Goal: Obtain resource: Obtain resource

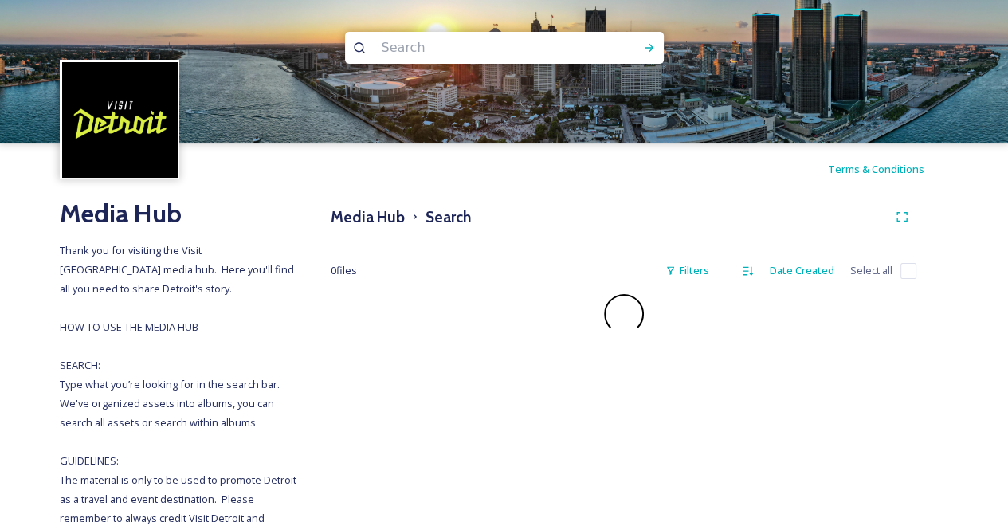
click at [423, 55] on input at bounding box center [483, 47] width 218 height 35
type input "hometown"
click at [651, 50] on icon at bounding box center [649, 47] width 13 height 13
click at [432, 51] on input "hometown" at bounding box center [483, 47] width 218 height 35
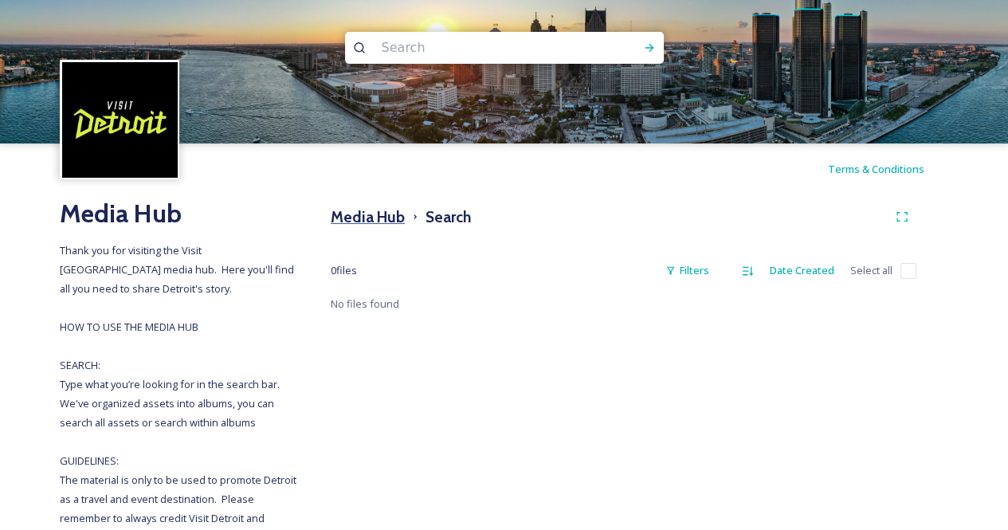
click at [376, 213] on h3 "Media Hub" at bounding box center [368, 216] width 74 height 23
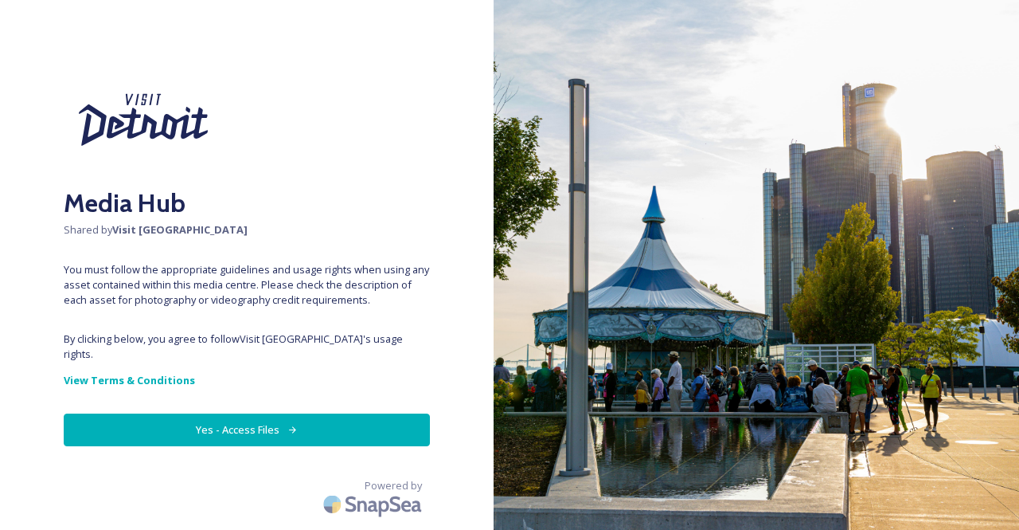
click at [357, 413] on button "Yes - Access Files" at bounding box center [247, 429] width 366 height 33
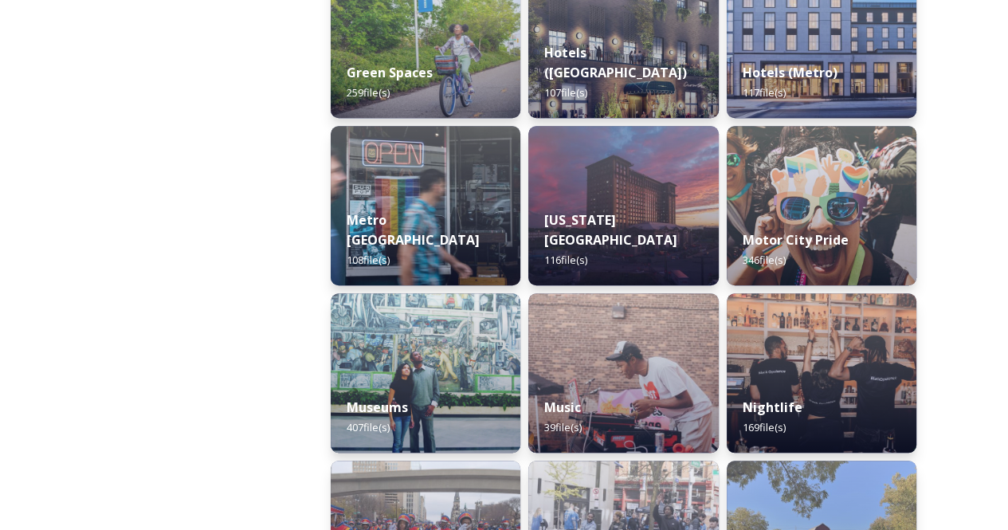
scroll to position [972, 0]
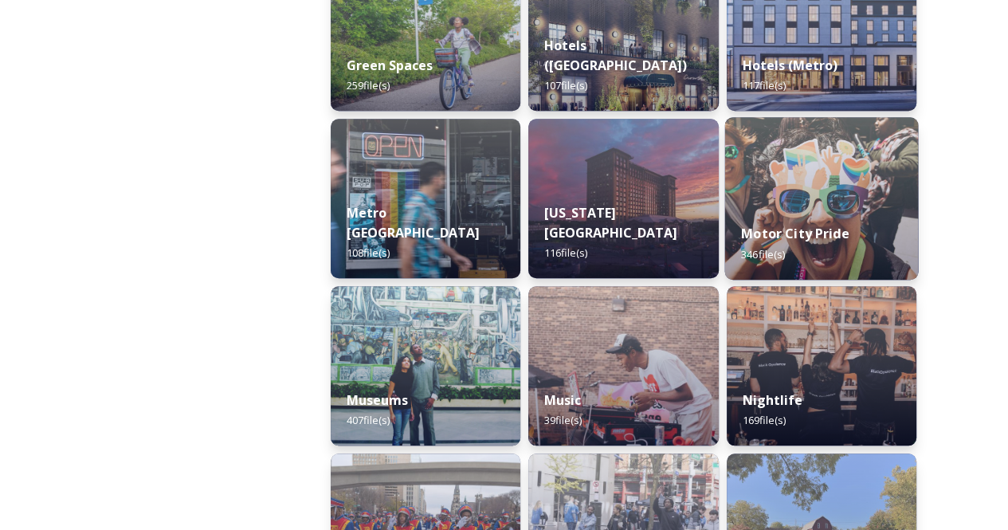
click at [792, 179] on img at bounding box center [821, 198] width 194 height 162
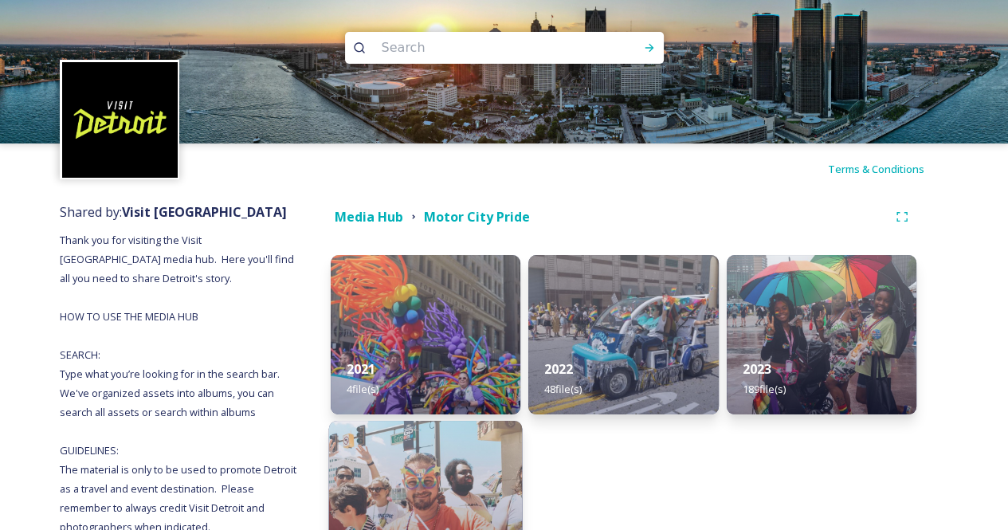
click at [464, 460] on img at bounding box center [426, 502] width 194 height 162
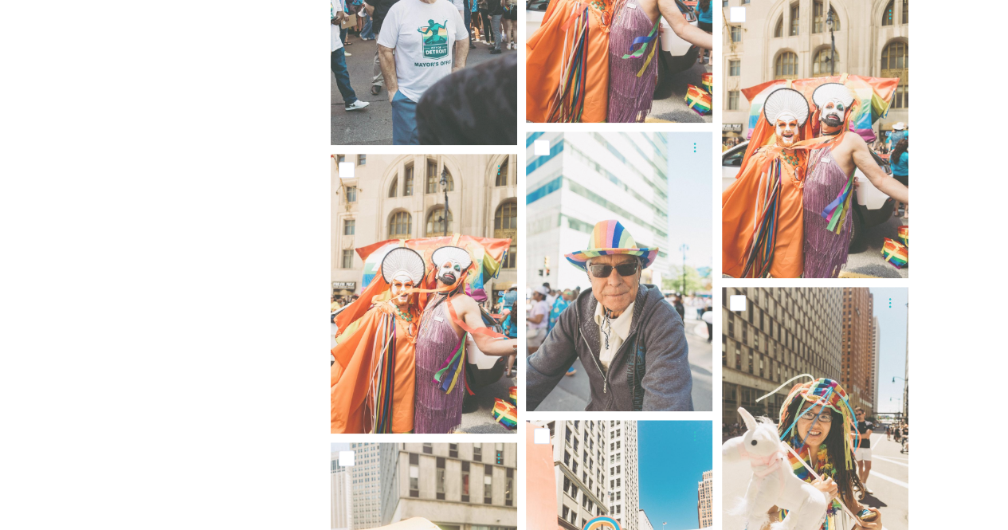
scroll to position [1084, 0]
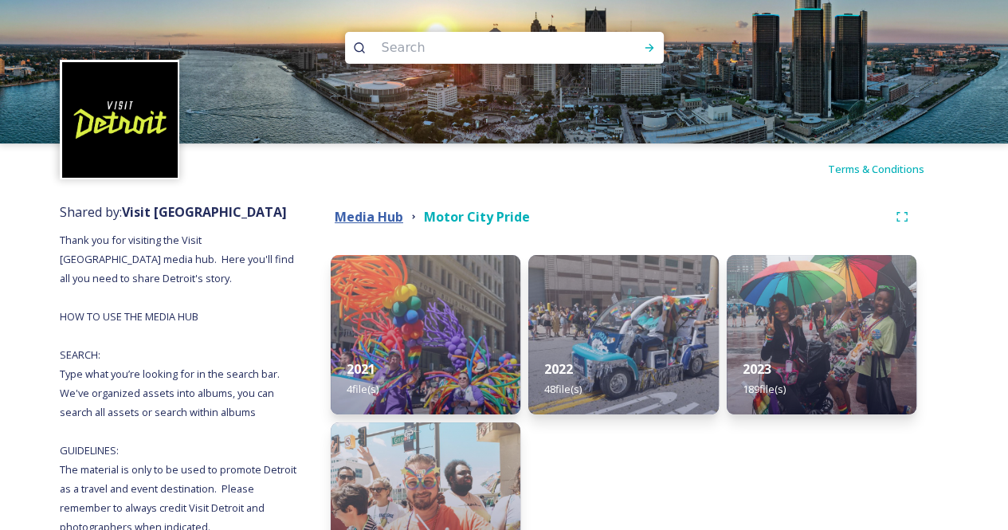
click at [381, 213] on strong "Media Hub" at bounding box center [369, 217] width 68 height 18
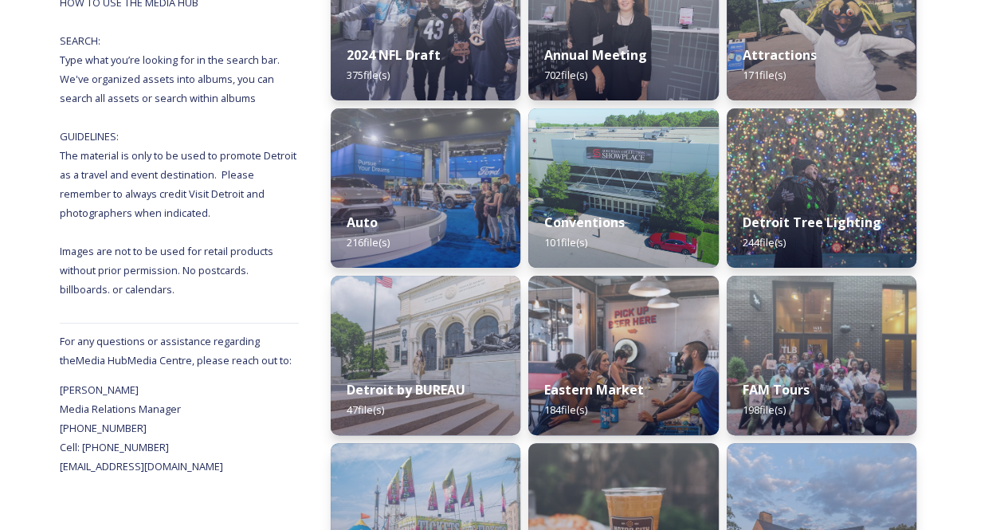
scroll to position [515, 0]
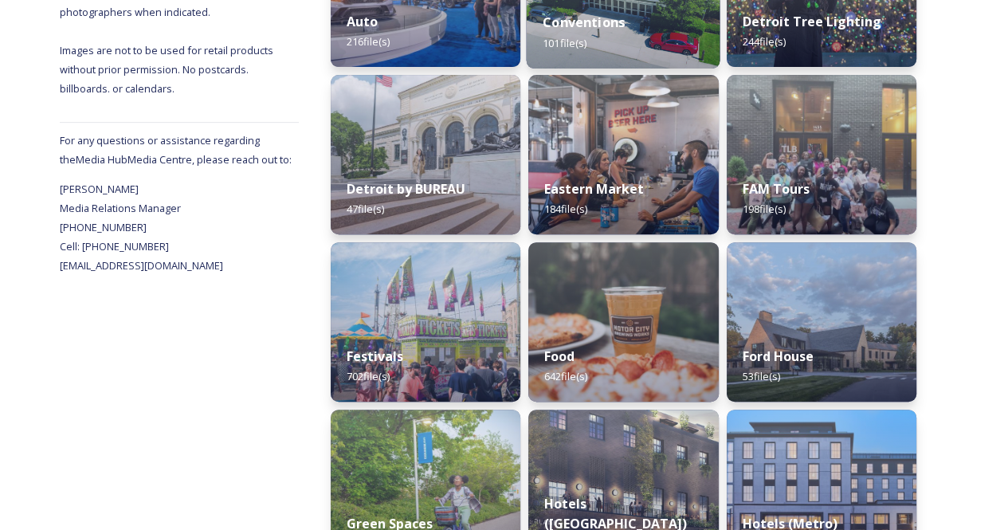
click at [609, 37] on div "Conventions 101 file(s)" at bounding box center [623, 32] width 194 height 72
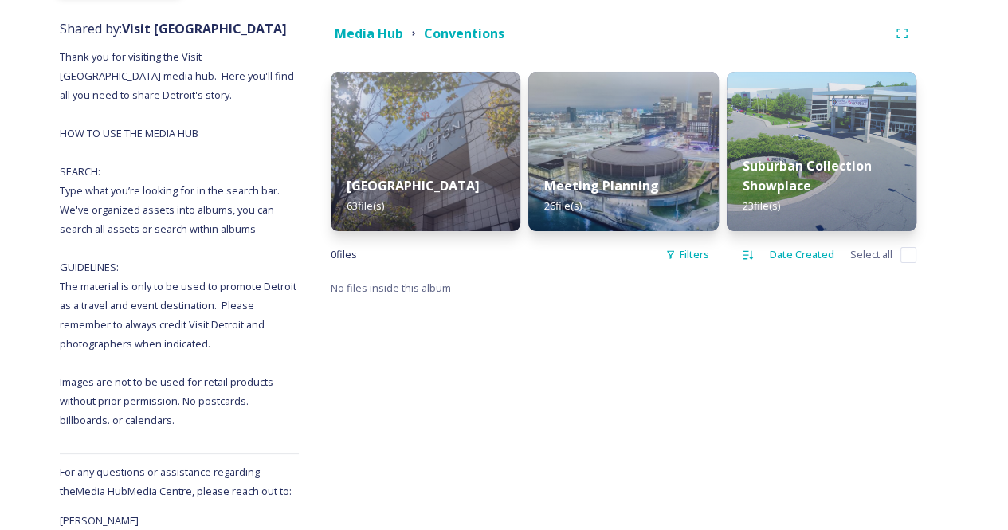
scroll to position [184, 0]
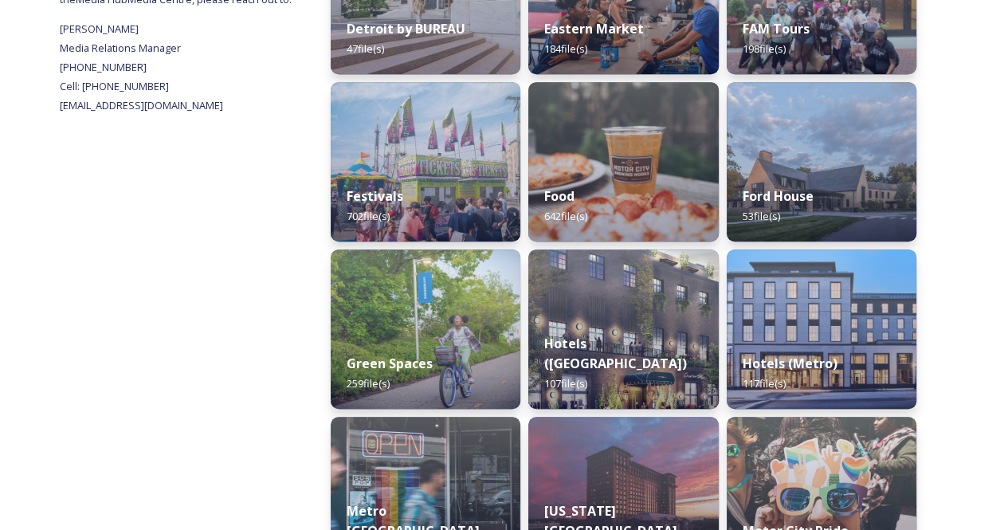
scroll to position [686, 0]
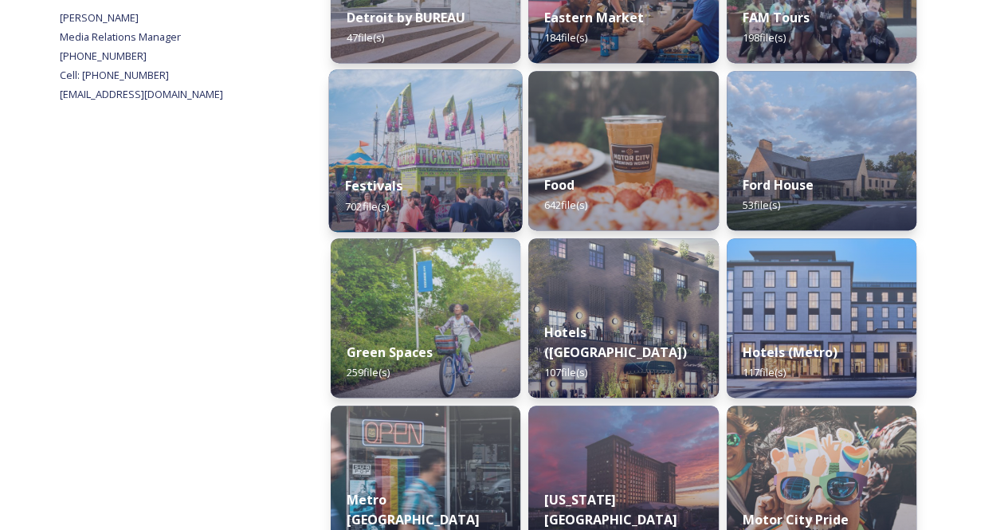
click at [459, 200] on div "Festivals 702 file(s)" at bounding box center [426, 195] width 194 height 72
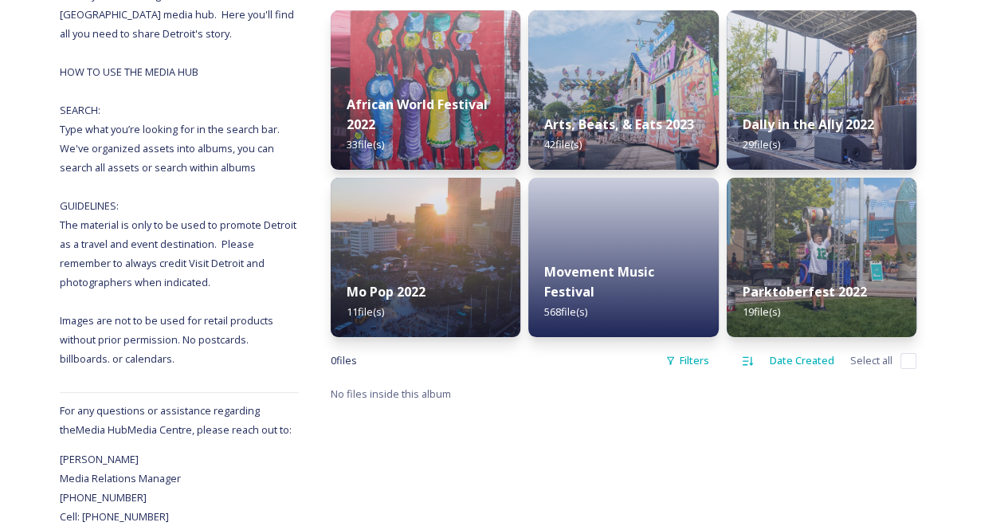
scroll to position [245, 0]
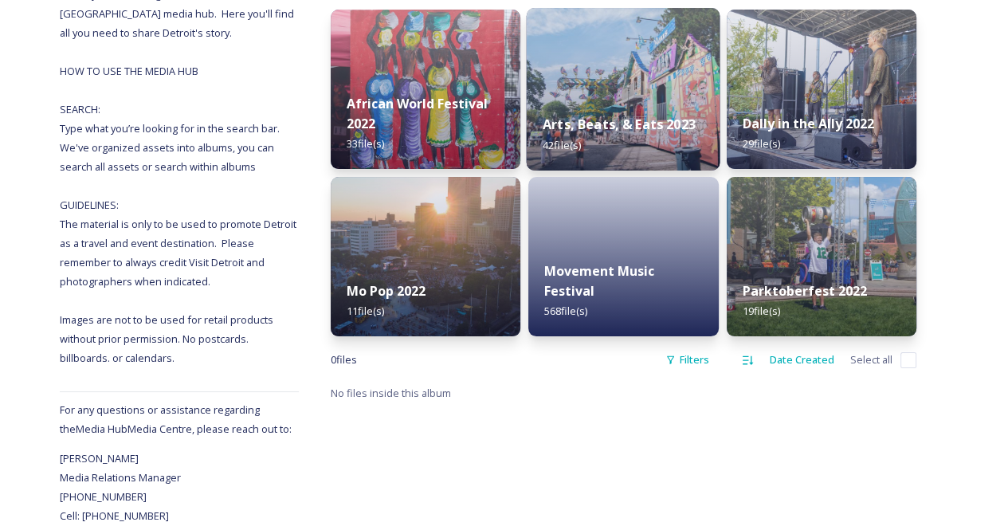
click at [588, 80] on img at bounding box center [623, 89] width 194 height 162
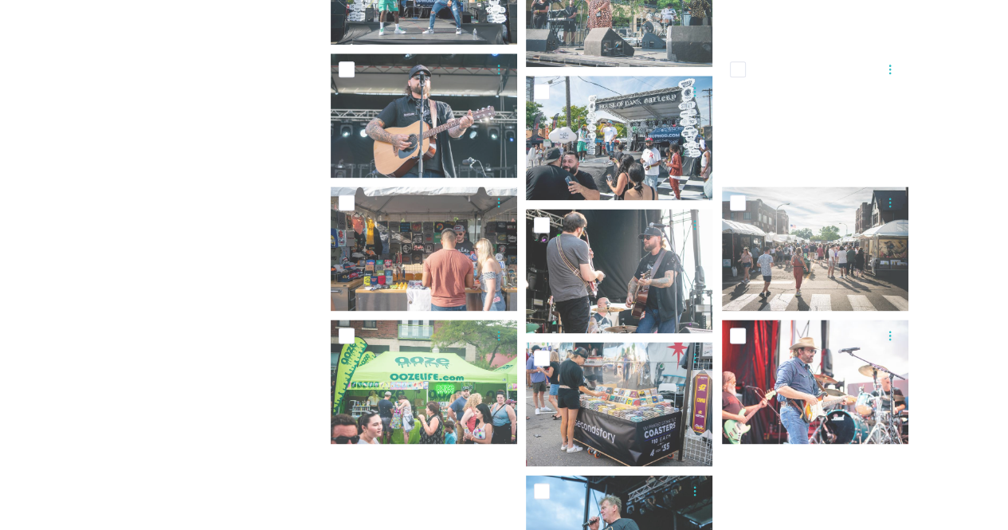
scroll to position [1816, 0]
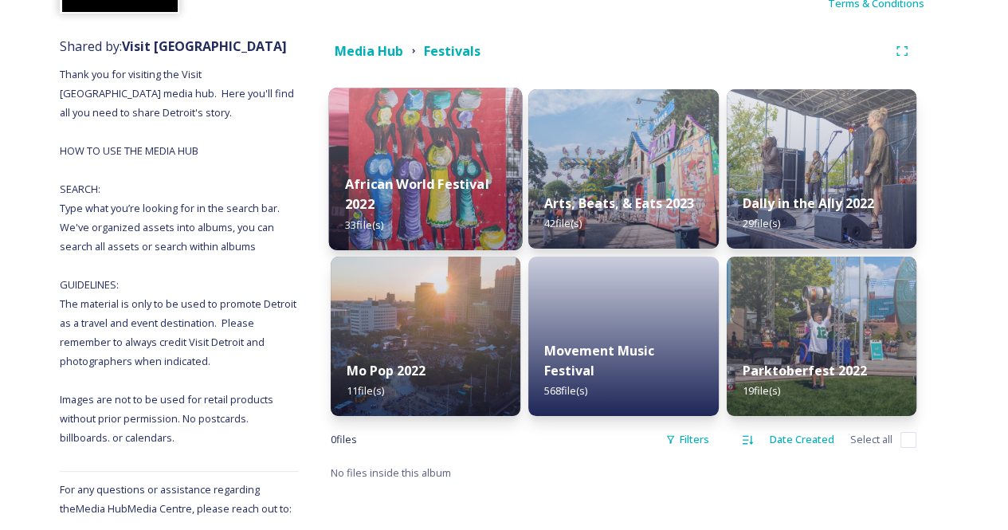
scroll to position [169, 0]
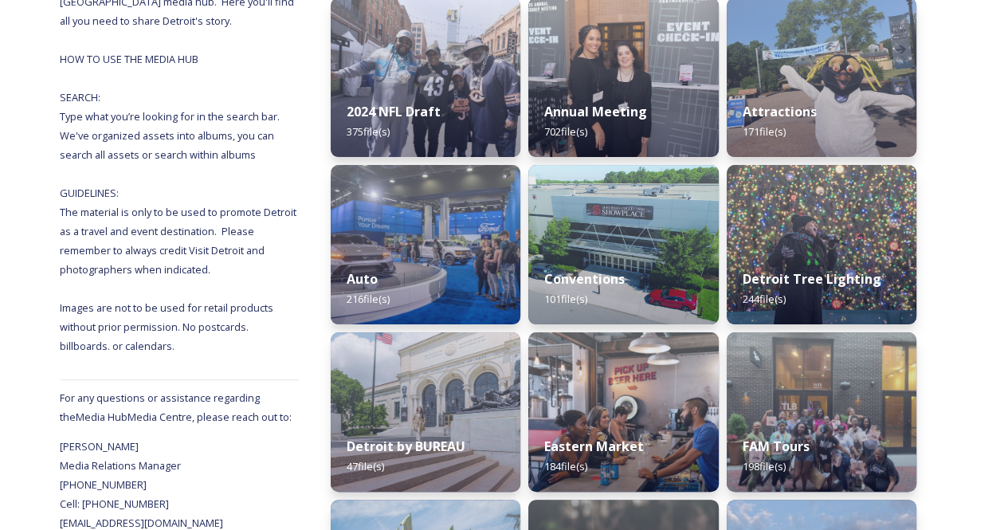
scroll to position [260, 0]
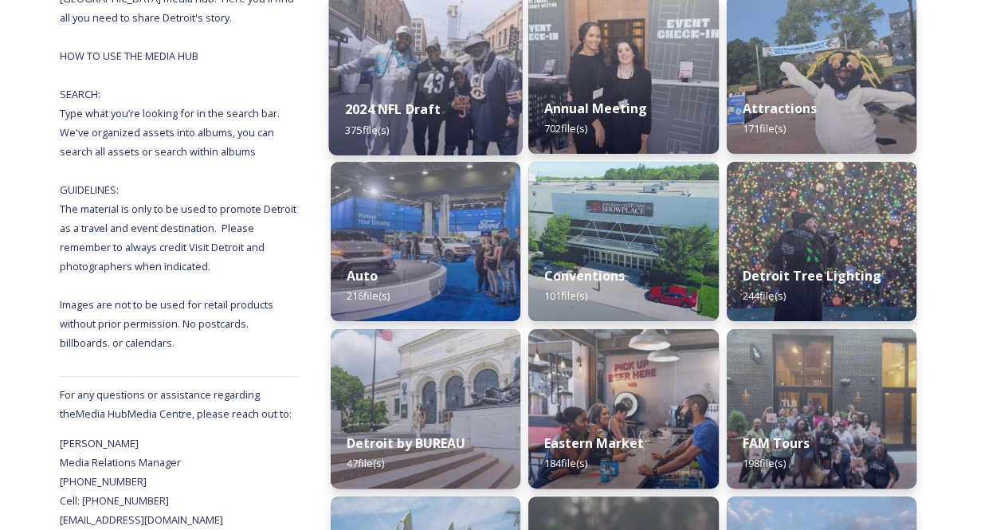
click at [440, 124] on div "2024 NFL Draft 375 file(s)" at bounding box center [426, 119] width 194 height 72
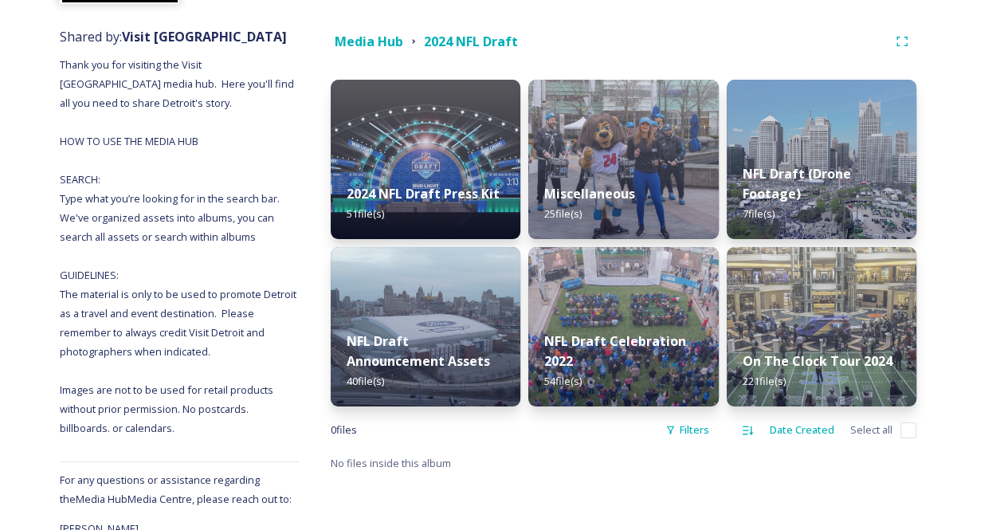
scroll to position [228, 0]
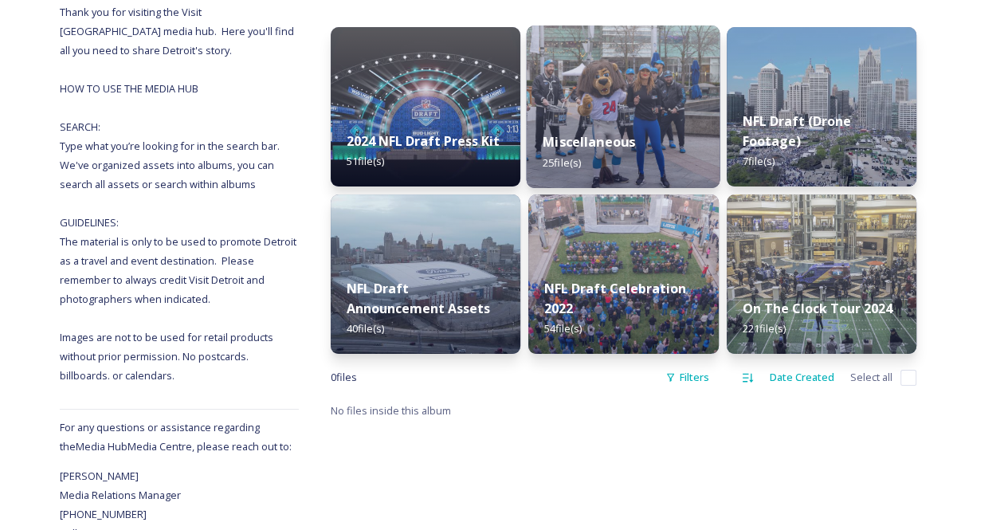
click at [648, 163] on div "Miscellaneous 25 file(s)" at bounding box center [623, 151] width 194 height 72
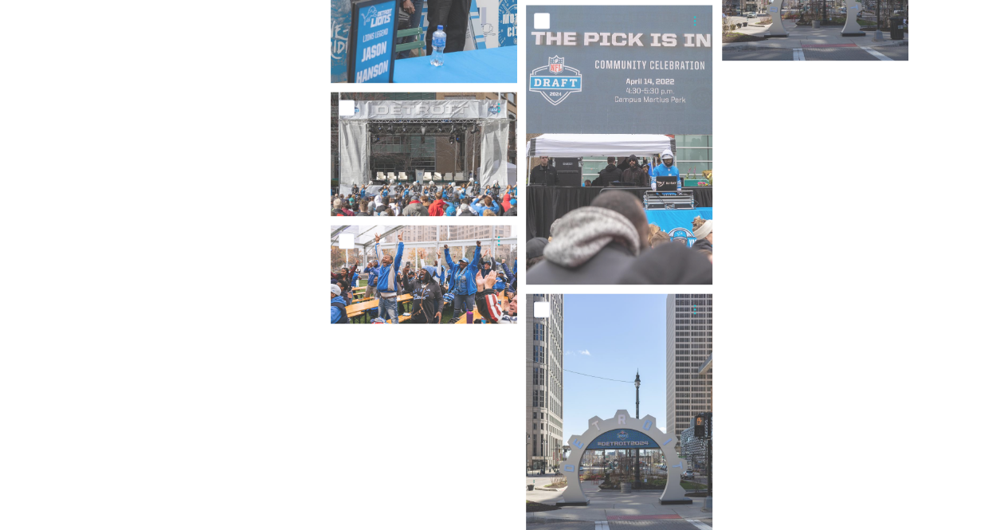
scroll to position [1950, 0]
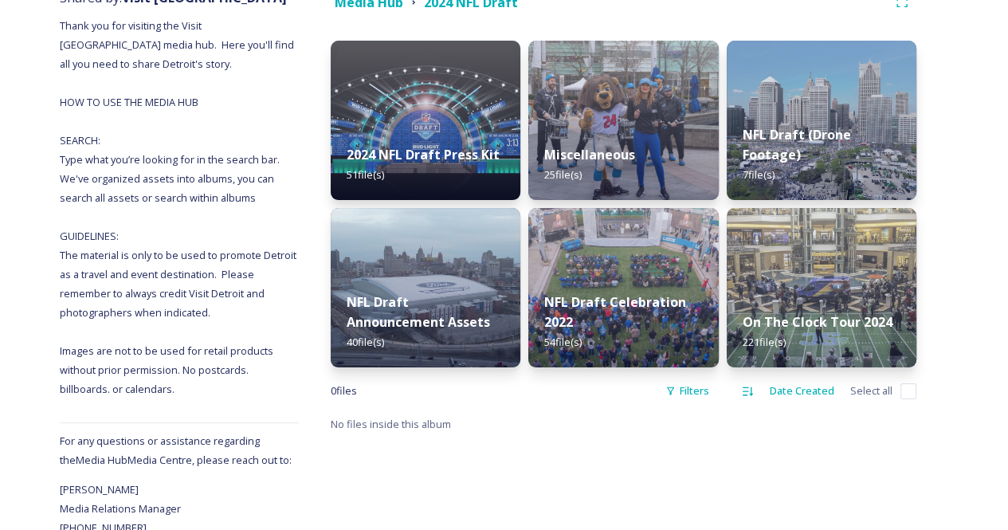
scroll to position [221, 0]
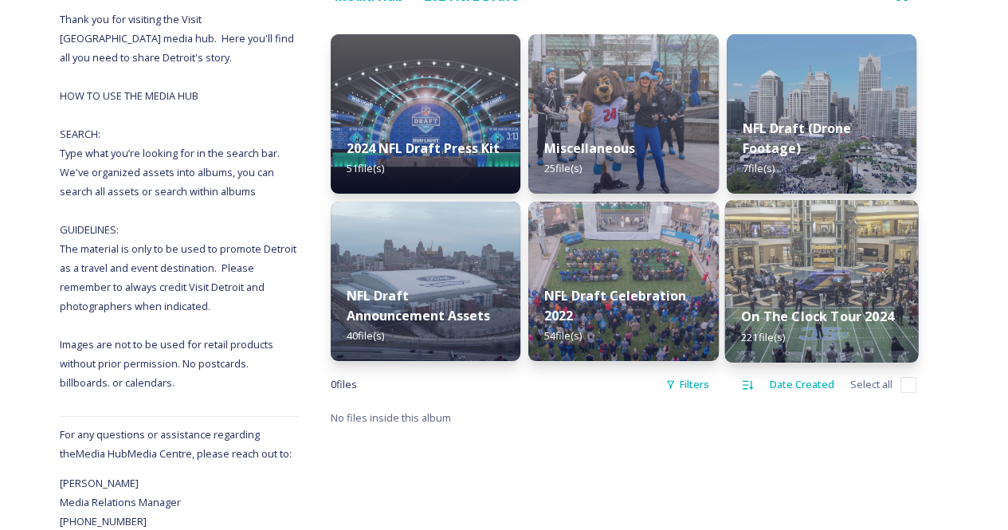
click at [835, 294] on div "On The Clock Tour 2024 221 file(s)" at bounding box center [821, 326] width 194 height 72
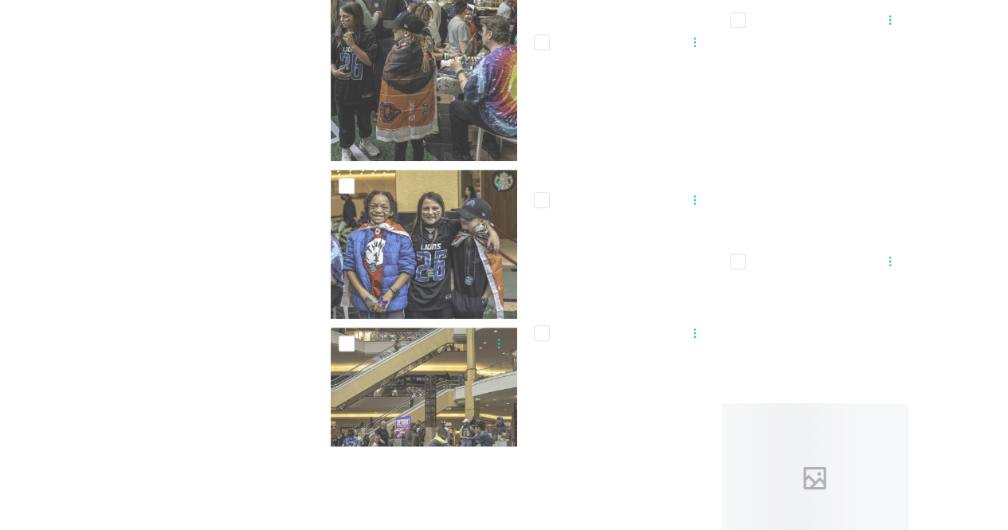
scroll to position [10788, 0]
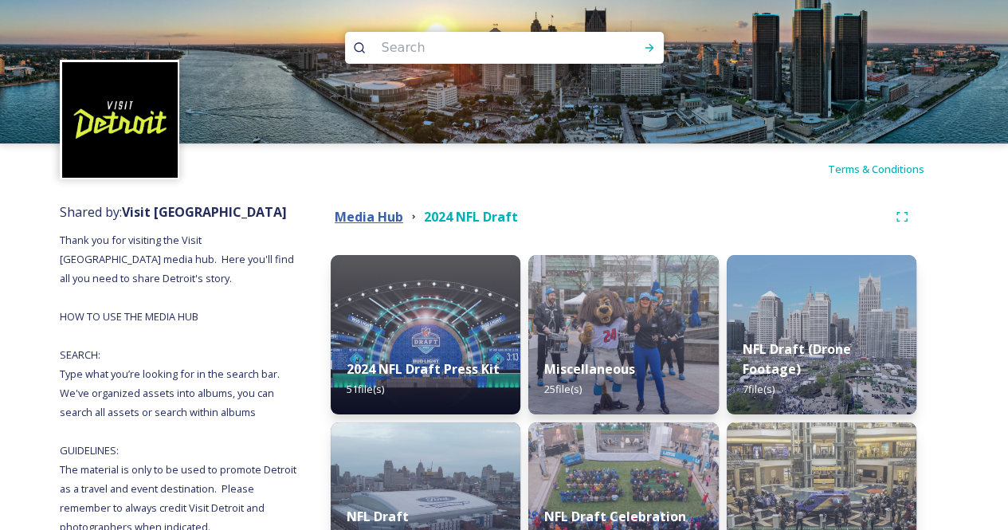
click at [374, 219] on strong "Media Hub" at bounding box center [369, 217] width 68 height 18
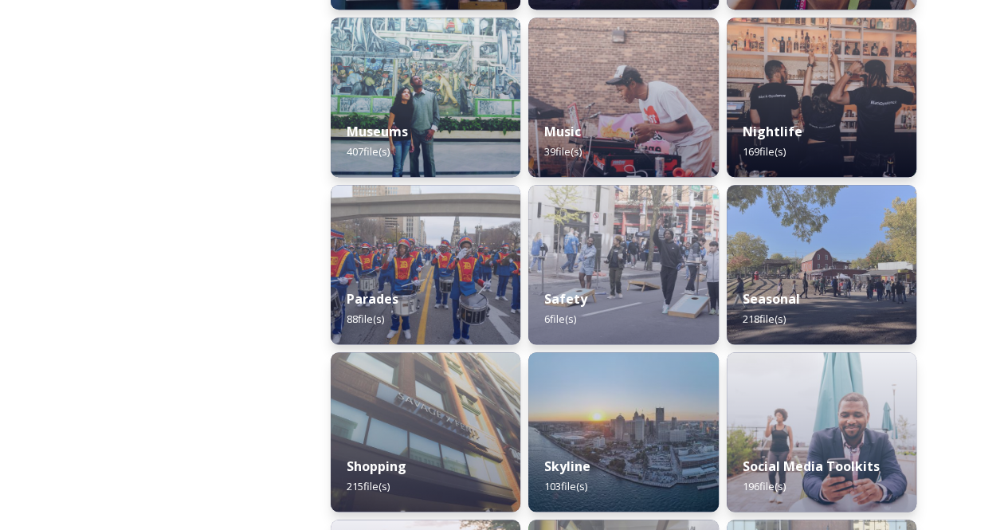
scroll to position [1244, 0]
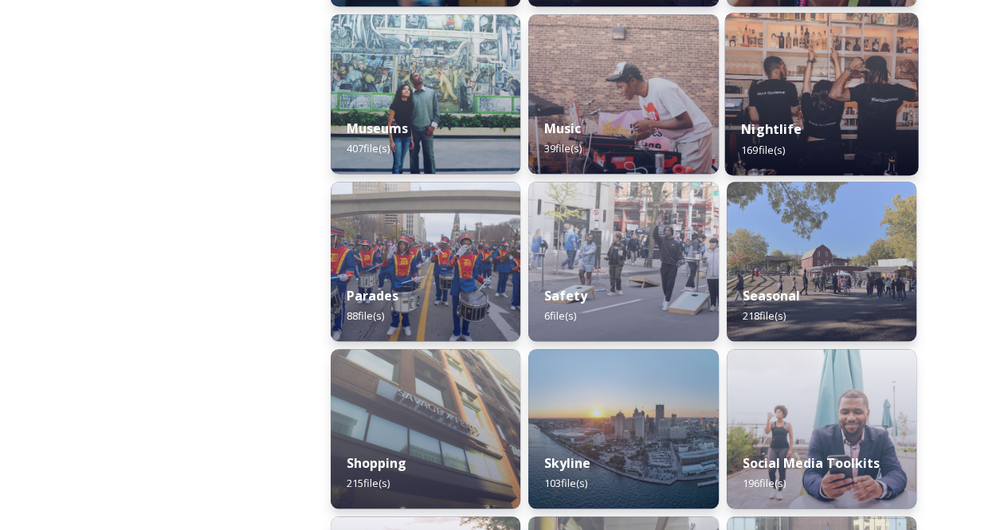
click at [820, 101] on img at bounding box center [821, 94] width 194 height 162
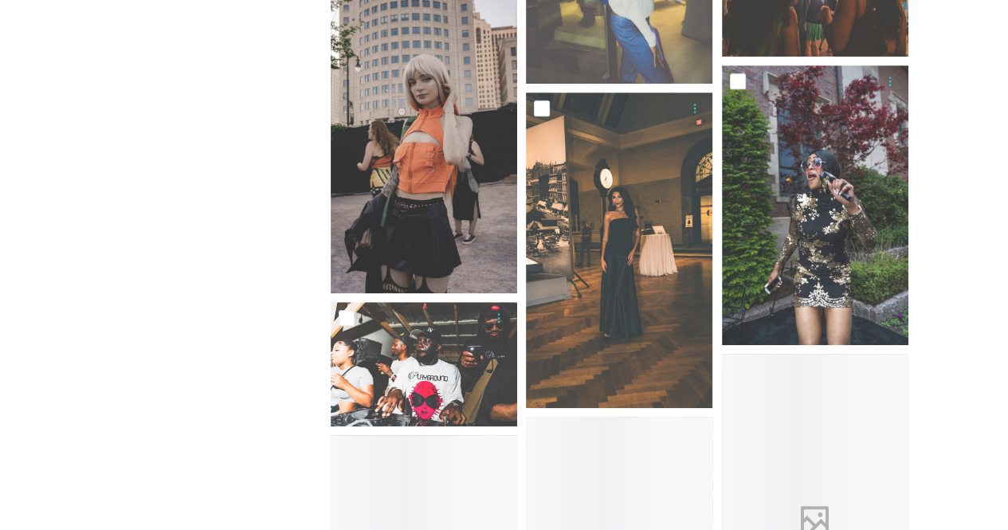
scroll to position [816, 0]
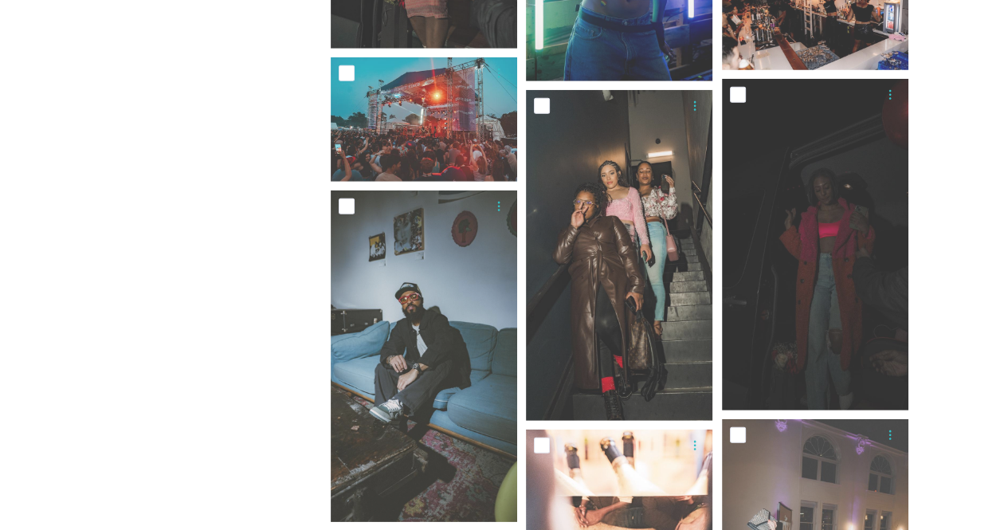
scroll to position [13973, 0]
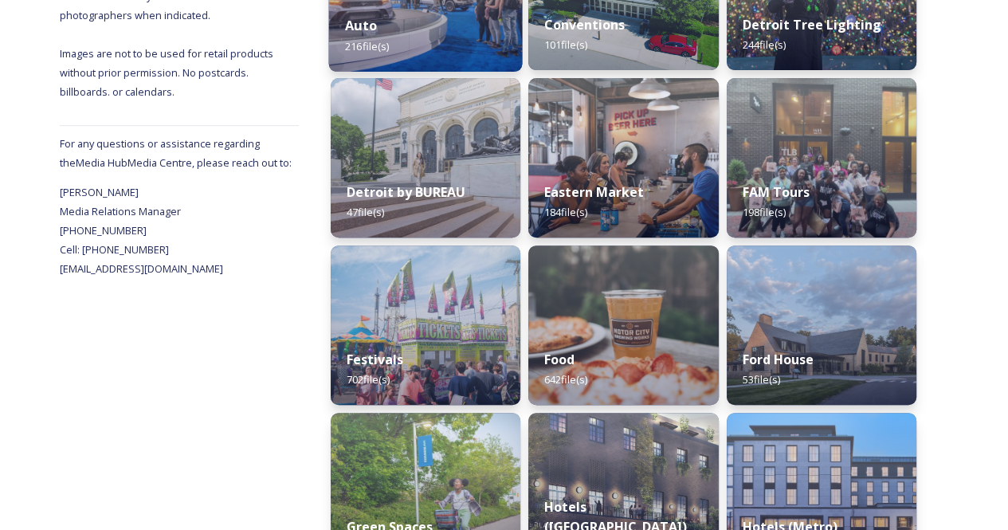
scroll to position [514, 0]
